Goal: Complete application form

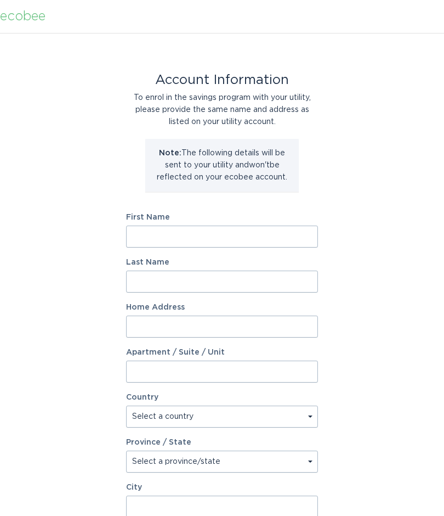
click at [163, 234] on input "First Name" at bounding box center [222, 236] width 192 height 22
type input "[PERSON_NAME]"
type input "307 CHAMPIONS CT"
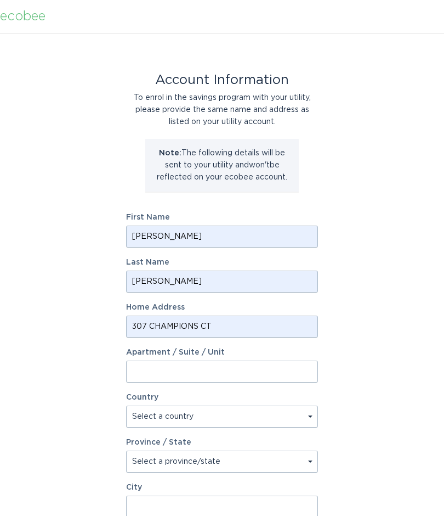
select select "US"
type input "WOODSTOCK"
type input "30188-3535"
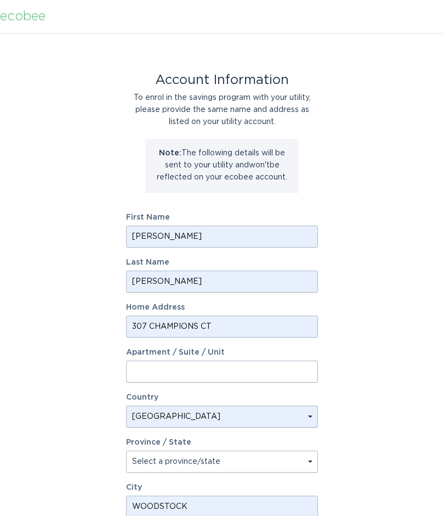
select select "GA"
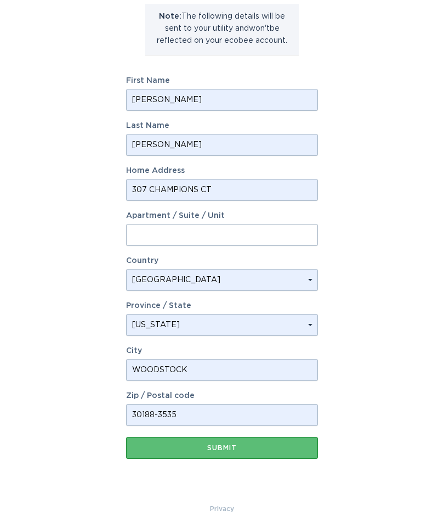
scroll to position [138, 0]
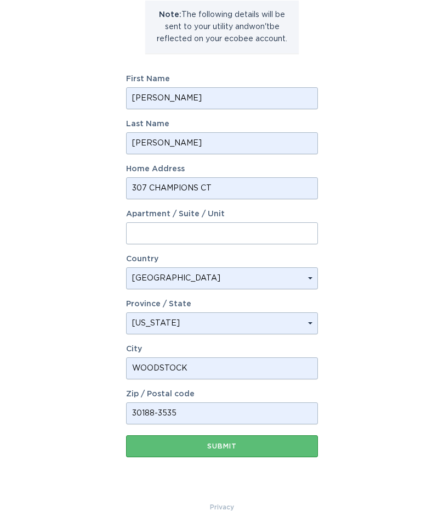
click at [228, 453] on button "Submit" at bounding box center [222, 446] width 192 height 22
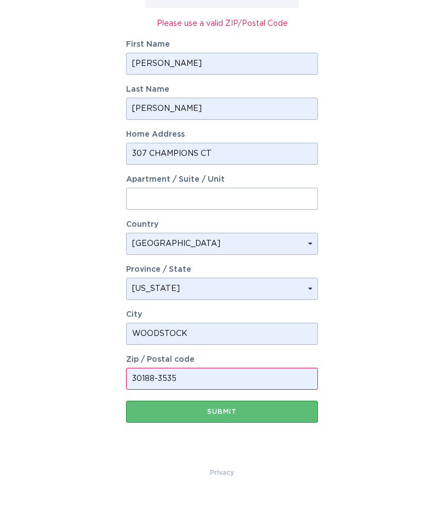
click at [233, 441] on div "Submit" at bounding box center [222, 444] width 181 height 7
click at [203, 400] on input "30188-3535" at bounding box center [222, 411] width 192 height 22
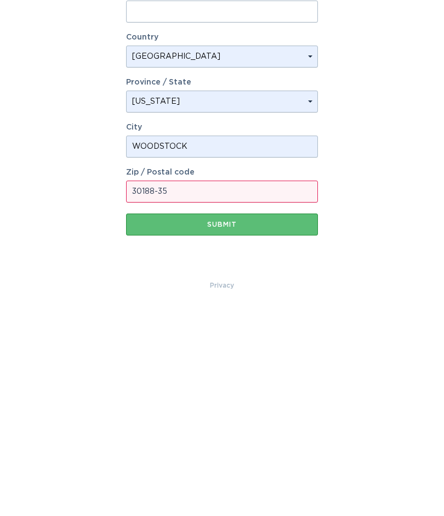
scroll to position [164, 0]
type input "30188"
click at [241, 421] on button "Submit" at bounding box center [222, 432] width 192 height 22
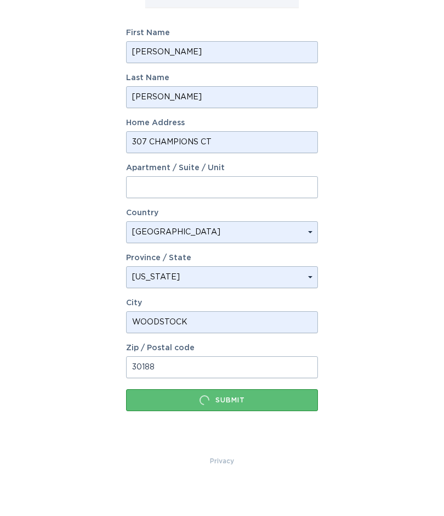
scroll to position [0, 0]
